Goal: Transaction & Acquisition: Purchase product/service

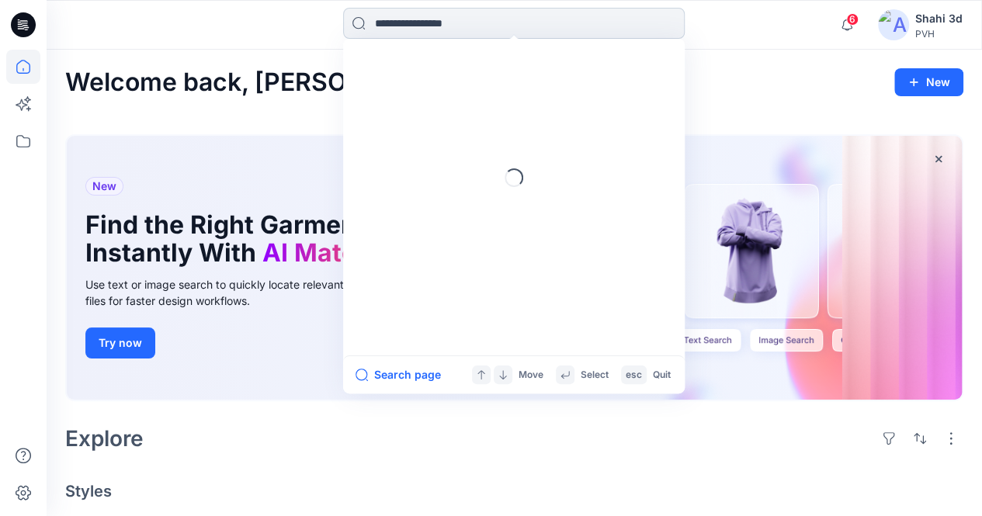
click at [484, 18] on input at bounding box center [513, 23] width 341 height 31
type input "**********"
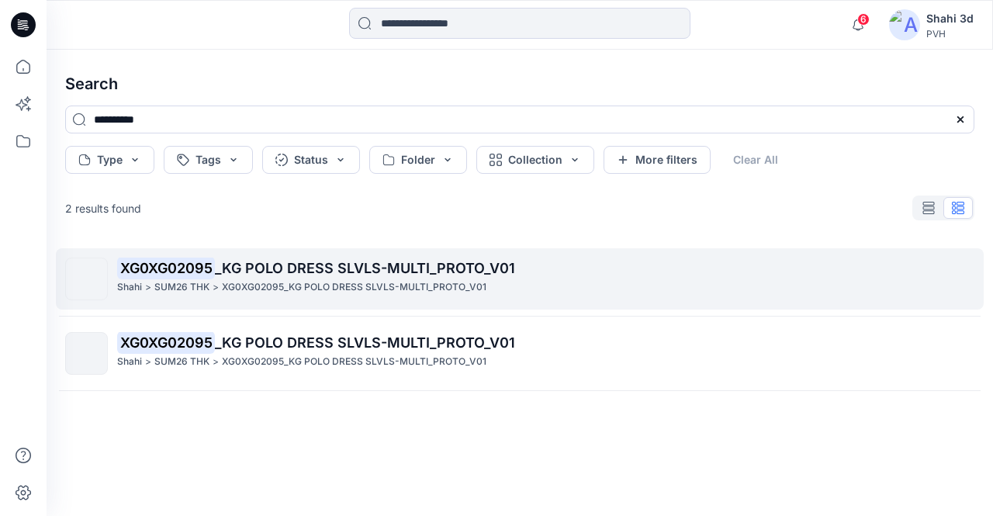
click at [368, 300] on div "XG0XG02095 _KG POLO DRESS SLVLS-MULTI_PROTO_V01 Shahi > SUM26 THK > XG0XG02095_…" at bounding box center [545, 279] width 857 height 43
